Goal: Share content: Share content

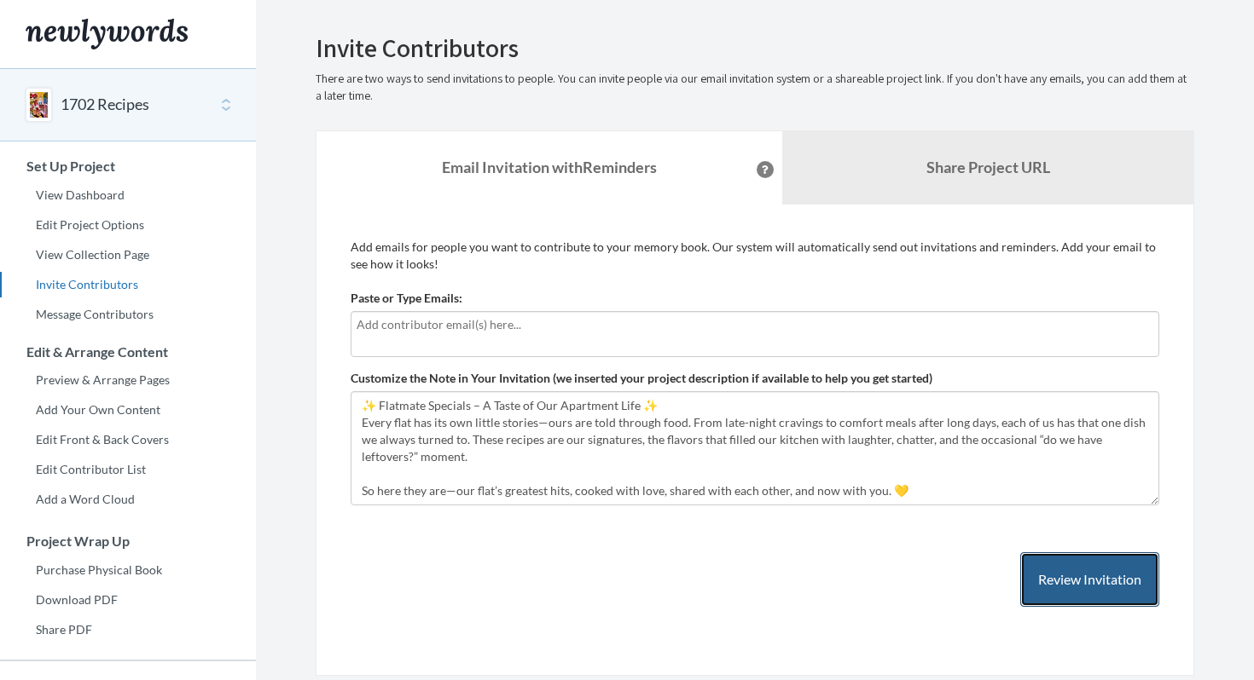
click at [1092, 583] on button "Review Invitation" at bounding box center [1089, 580] width 139 height 55
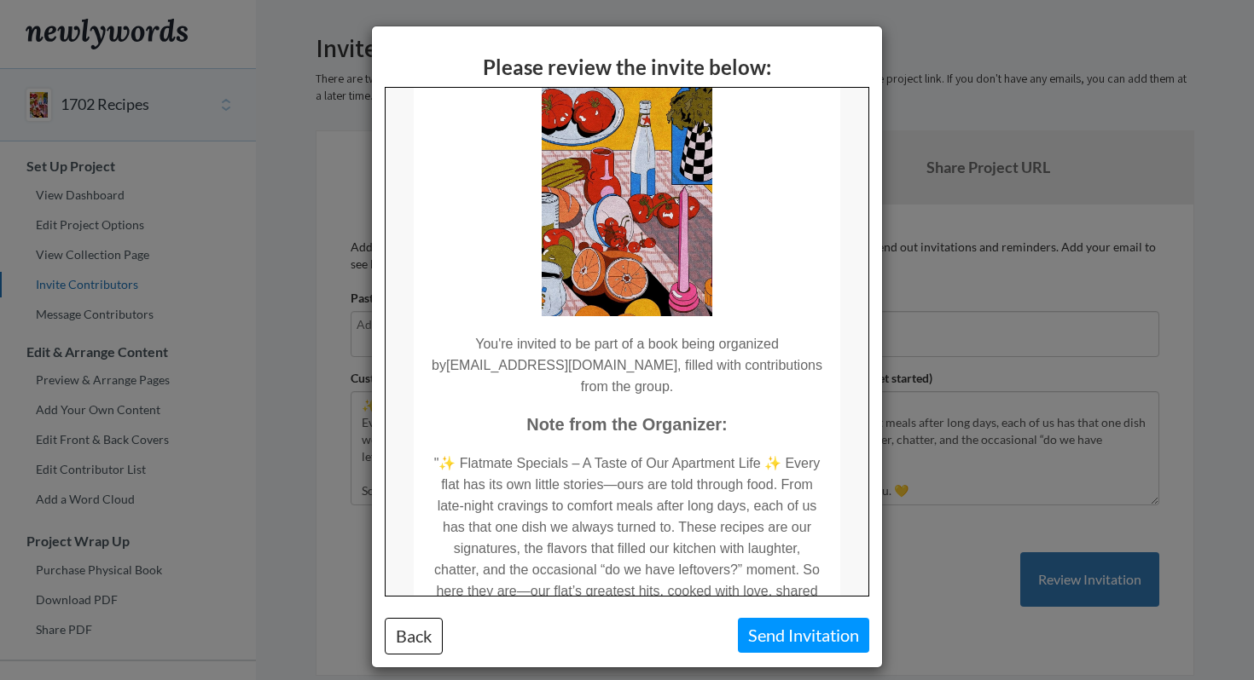
scroll to position [340, 0]
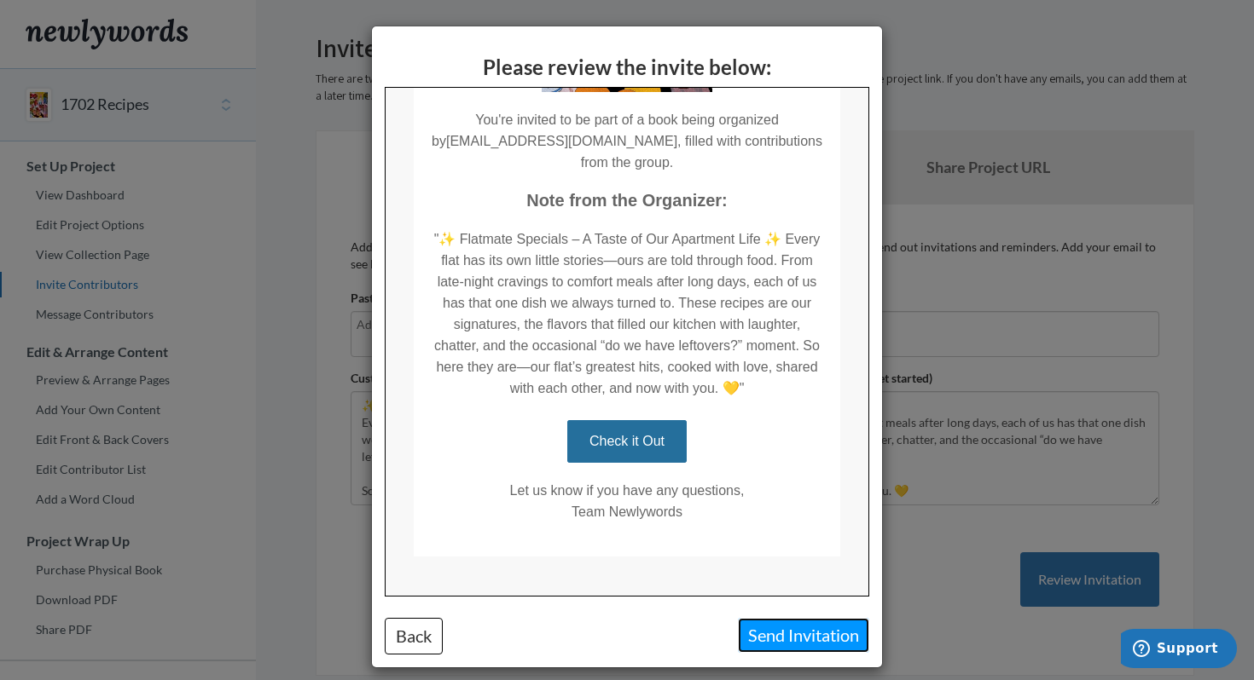
click at [775, 641] on button "Send Invitation" at bounding box center [803, 635] width 131 height 35
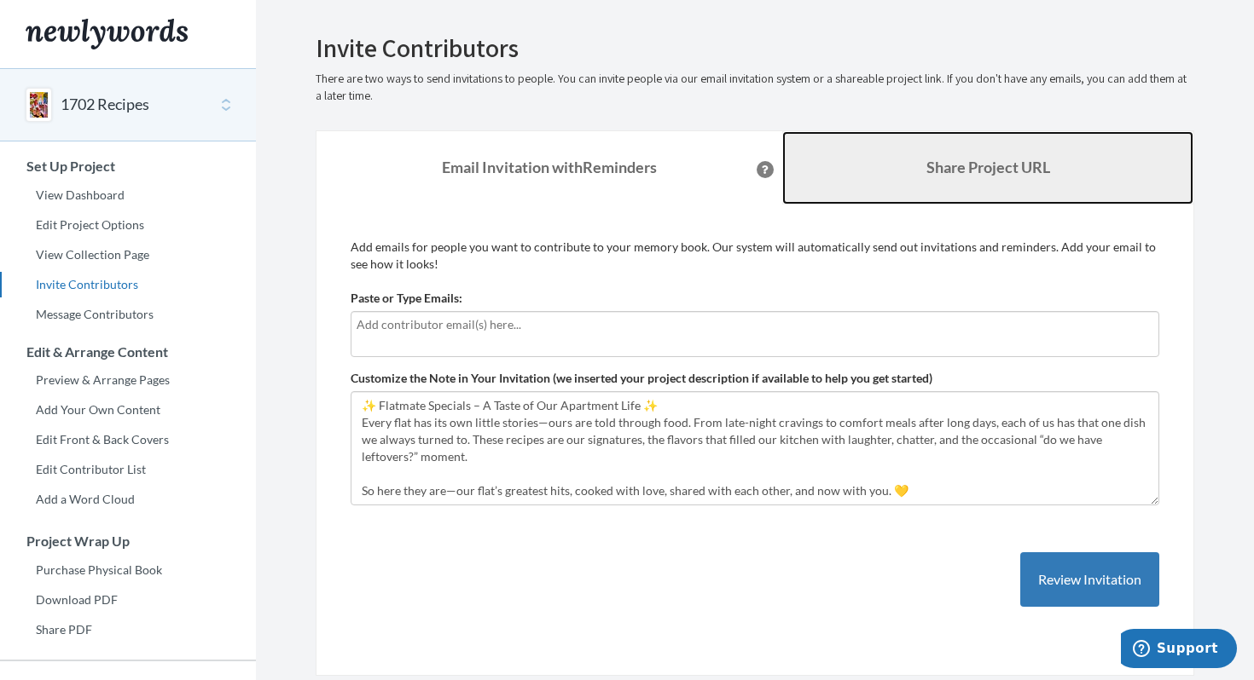
click at [990, 176] on b "Share Project URL" at bounding box center [988, 167] width 124 height 19
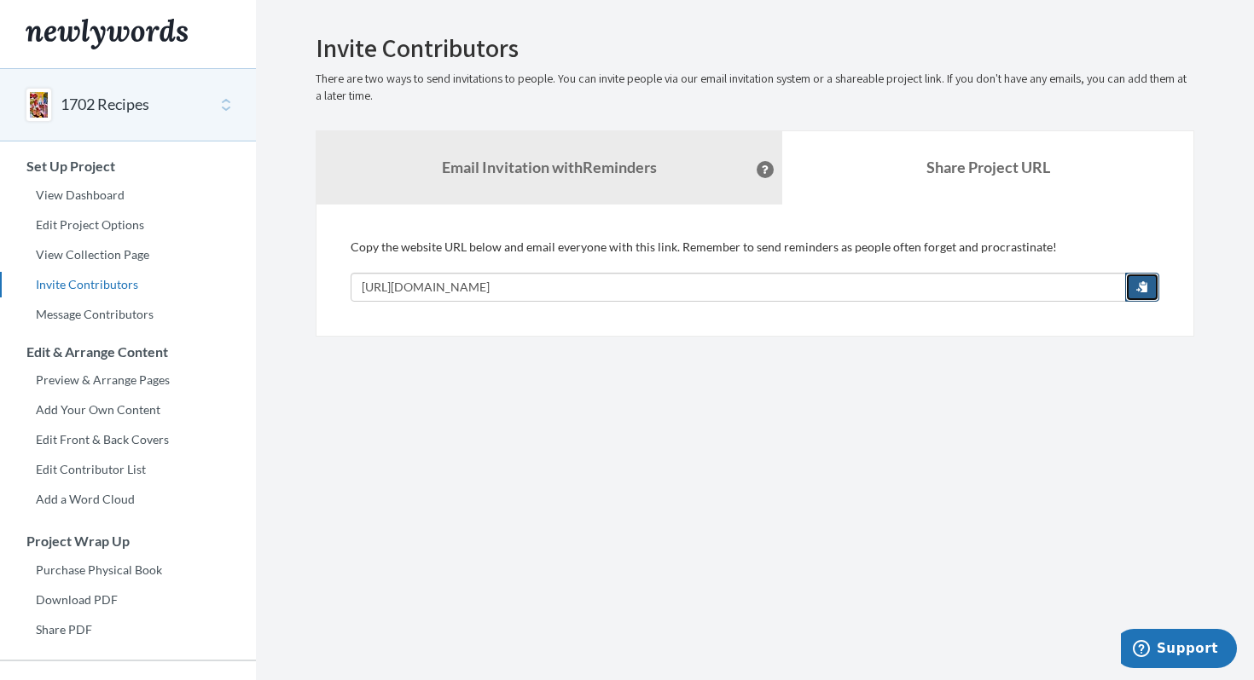
click at [1150, 289] on button "button" at bounding box center [1142, 287] width 34 height 29
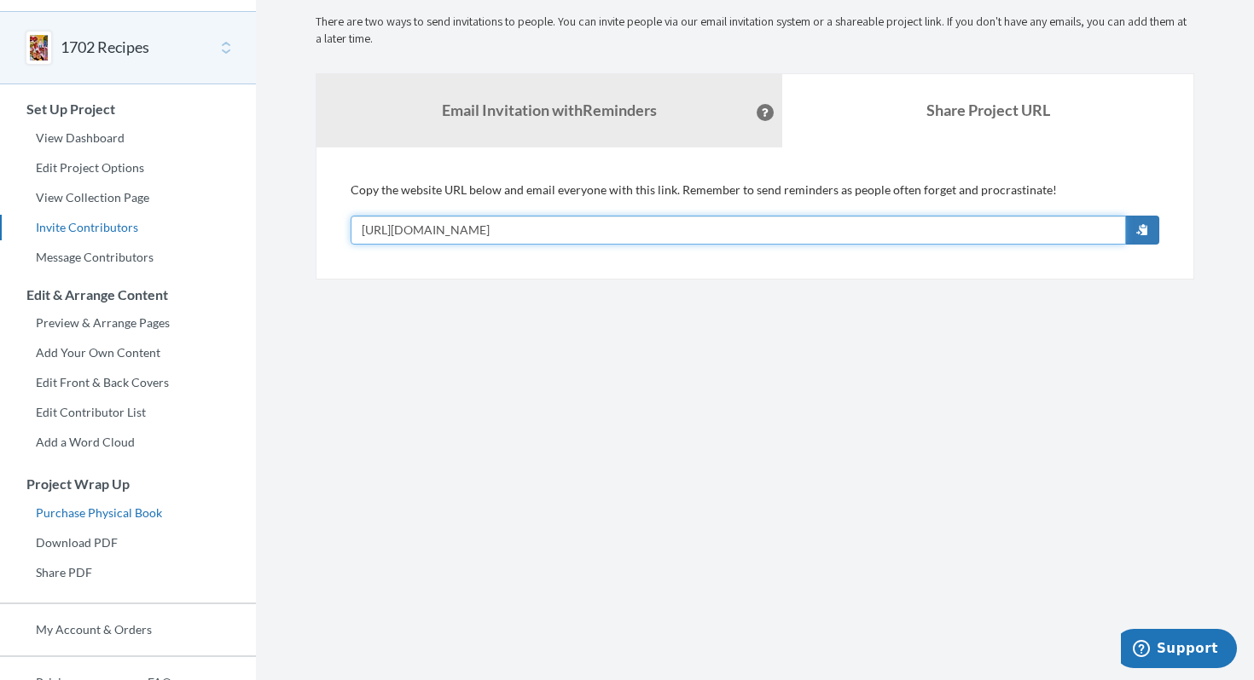
scroll to position [77, 0]
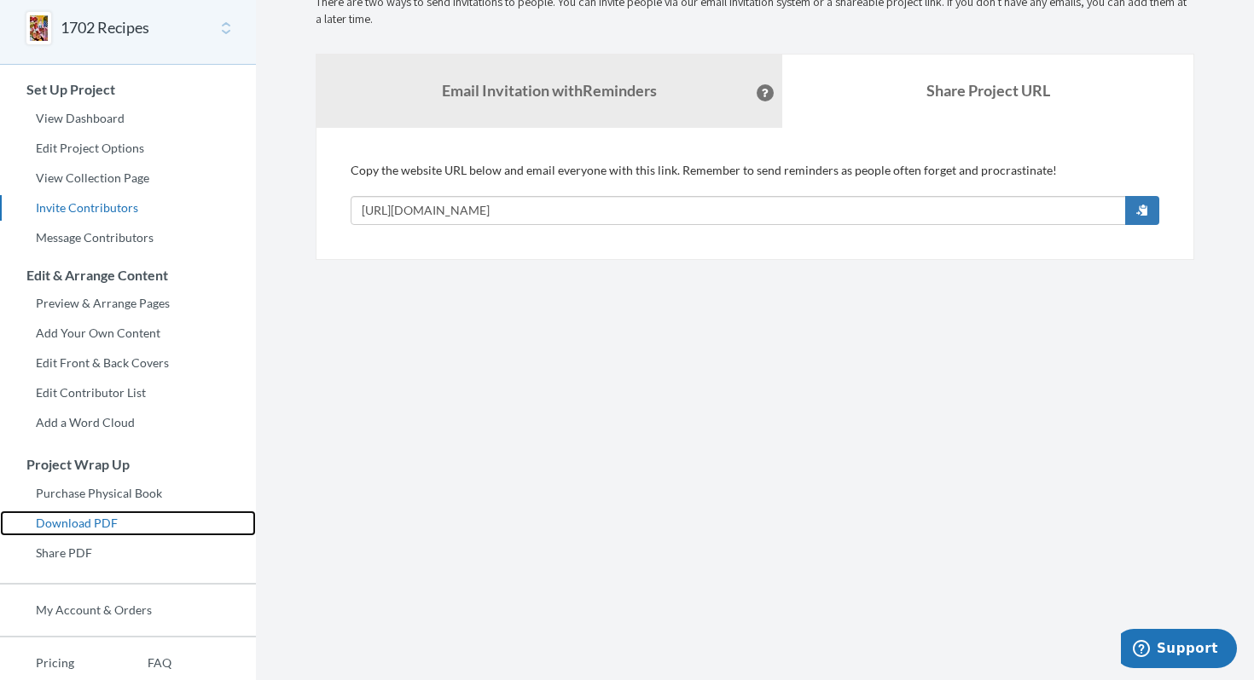
click at [92, 524] on link "Download PDF" at bounding box center [128, 524] width 256 height 26
